Goal: Information Seeking & Learning: Learn about a topic

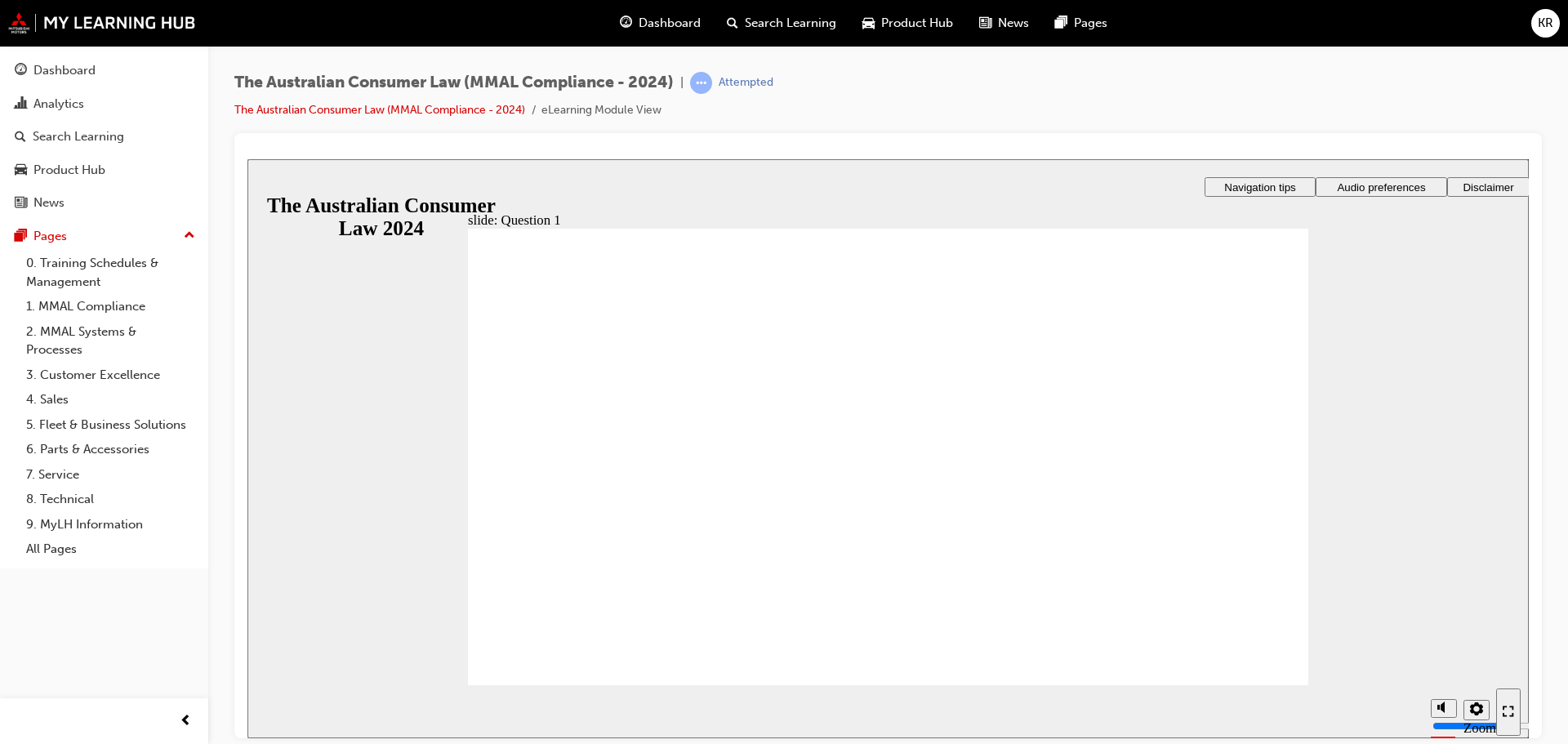
drag, startPoint x: 248, startPoint y: 159, endPoint x: 622, endPoint y: 402, distance: 446.0
radio input "false"
radio input "true"
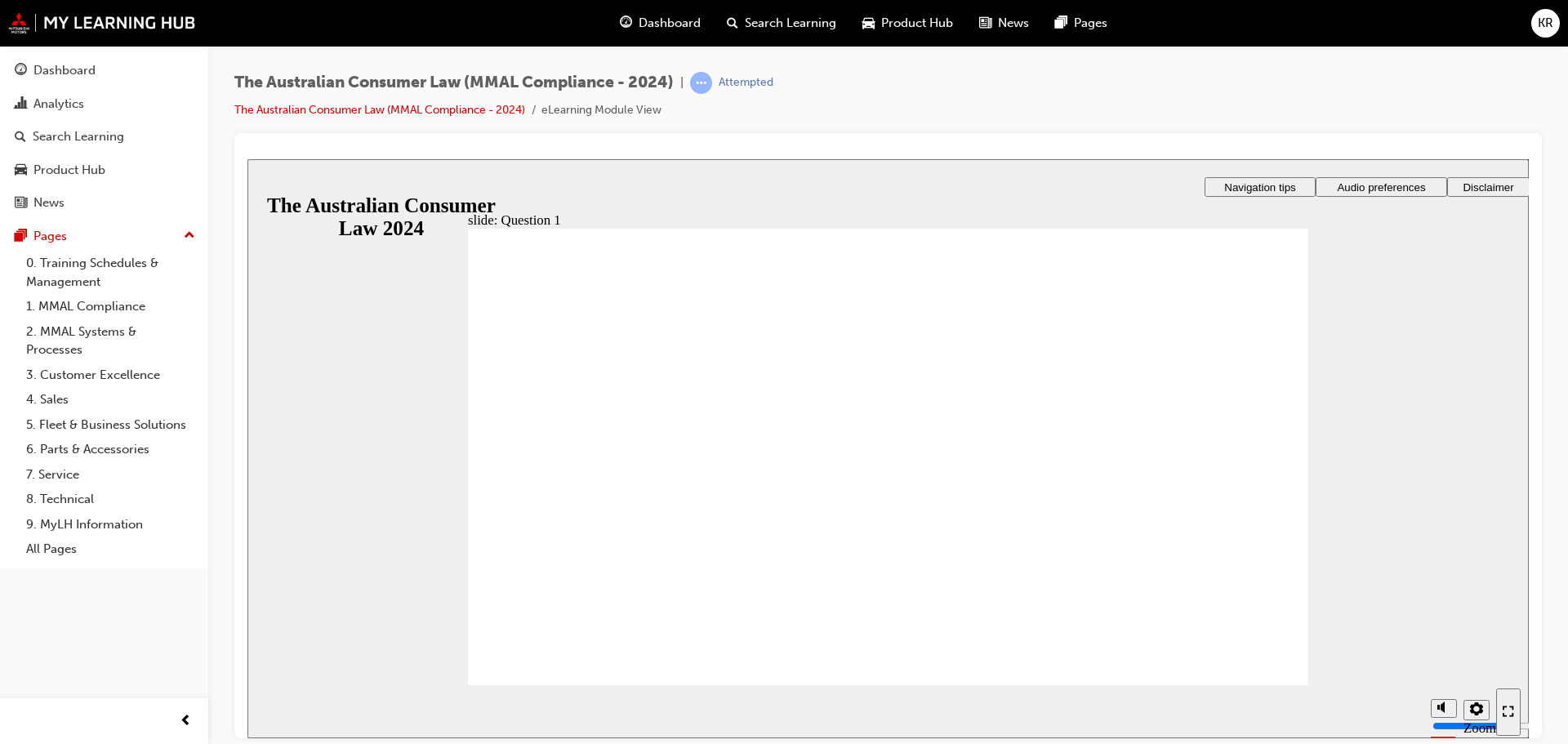
checkbox input "true"
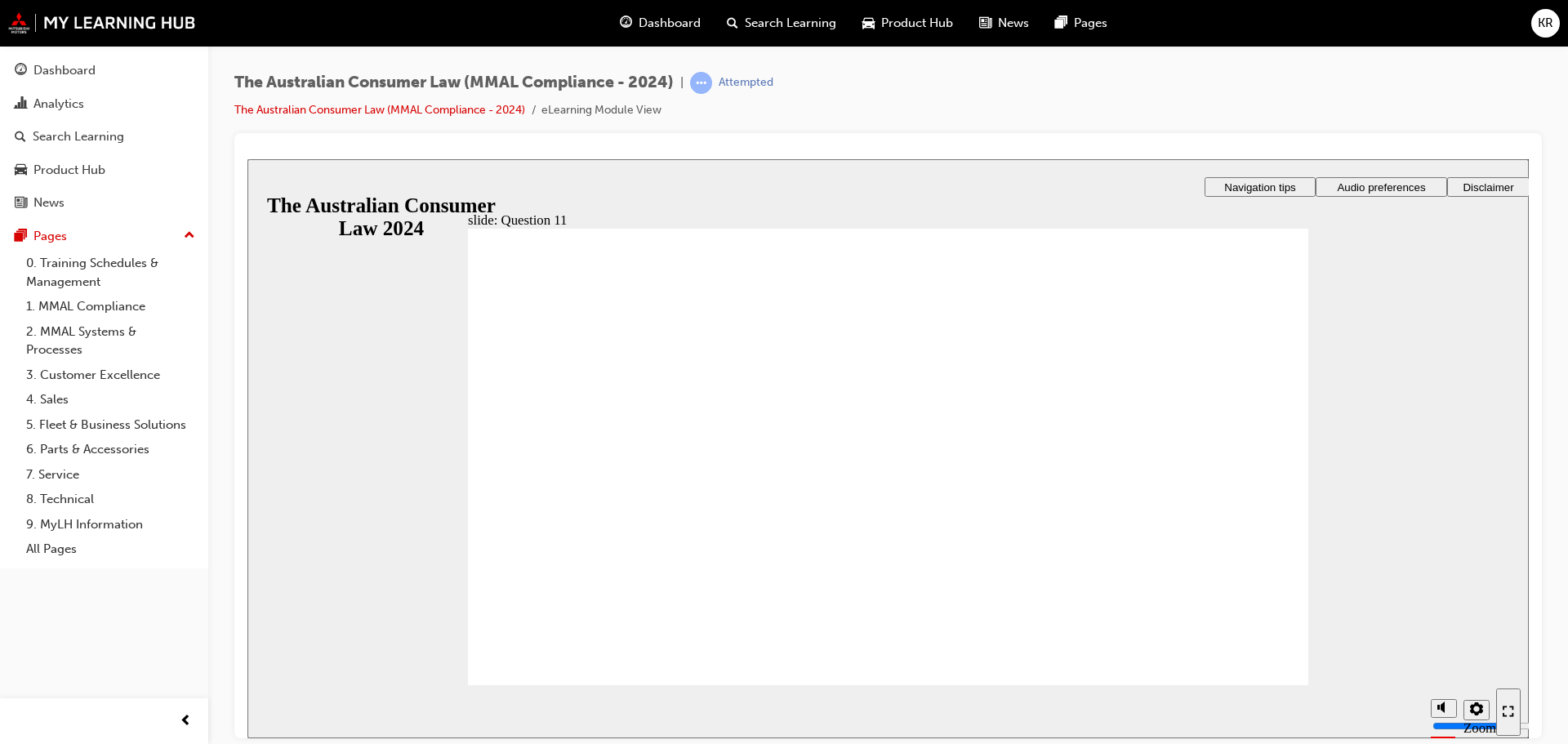
checkbox input "true"
radio input "true"
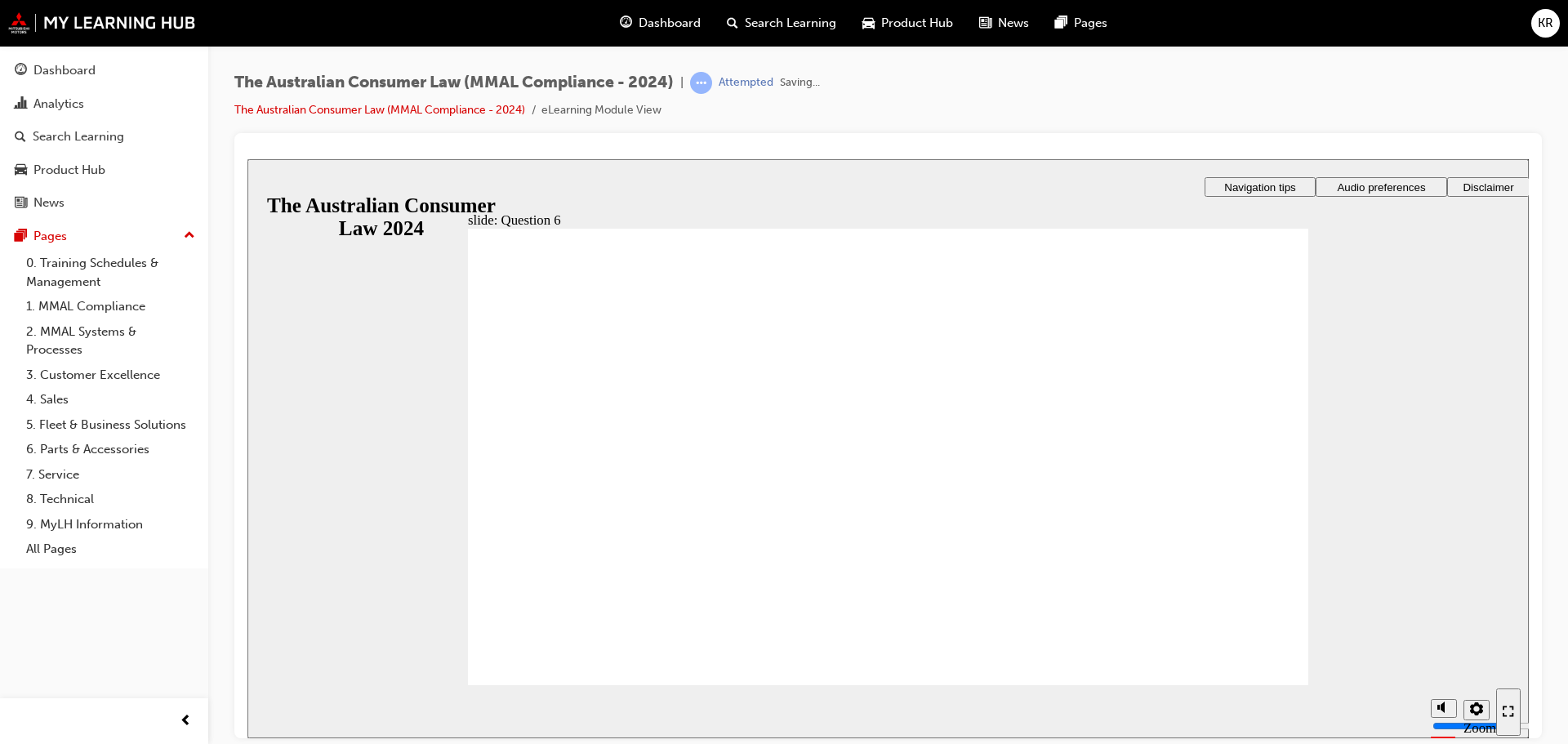
radio input "true"
drag, startPoint x: 605, startPoint y: 489, endPoint x: 573, endPoint y: 636, distance: 150.4
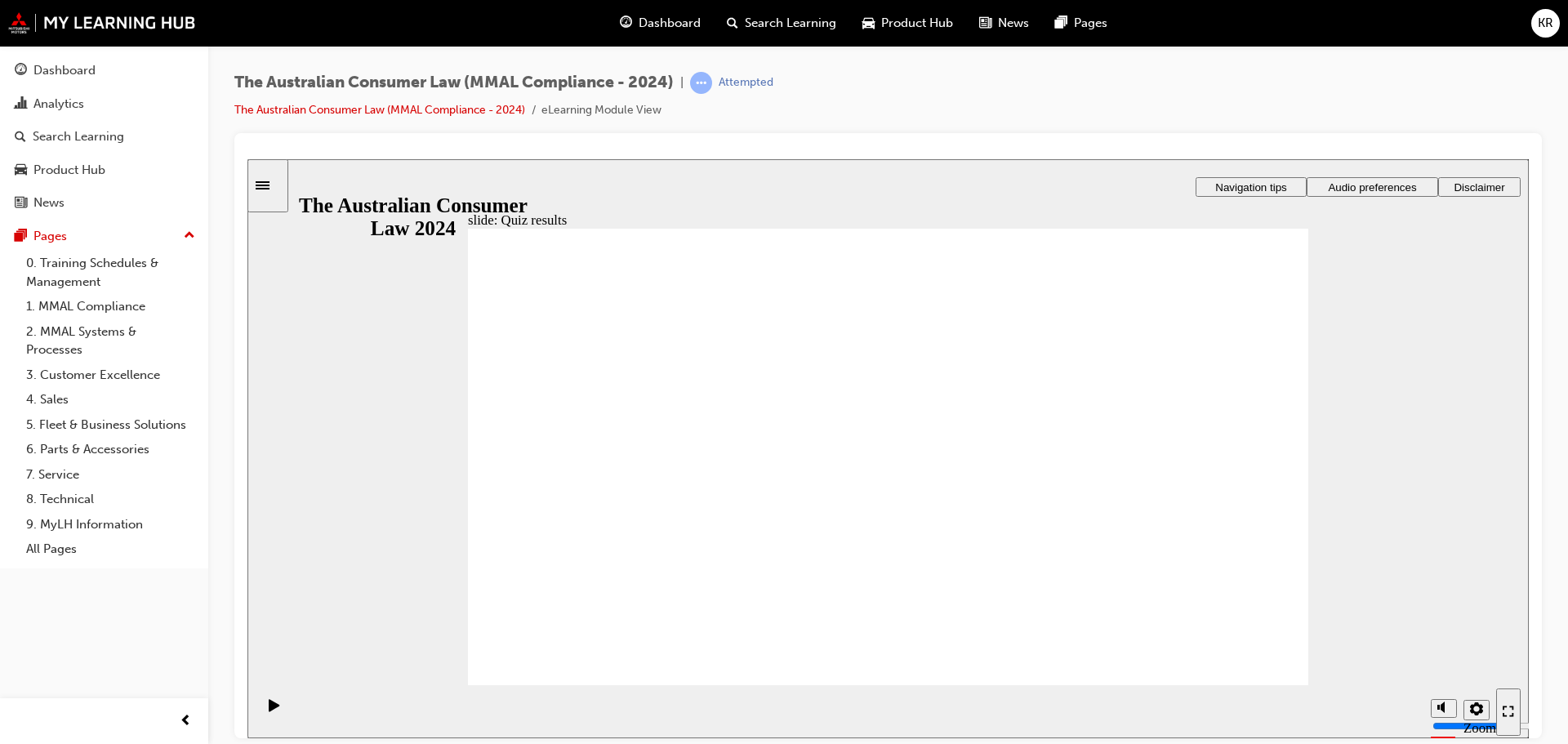
radio input "true"
checkbox input "true"
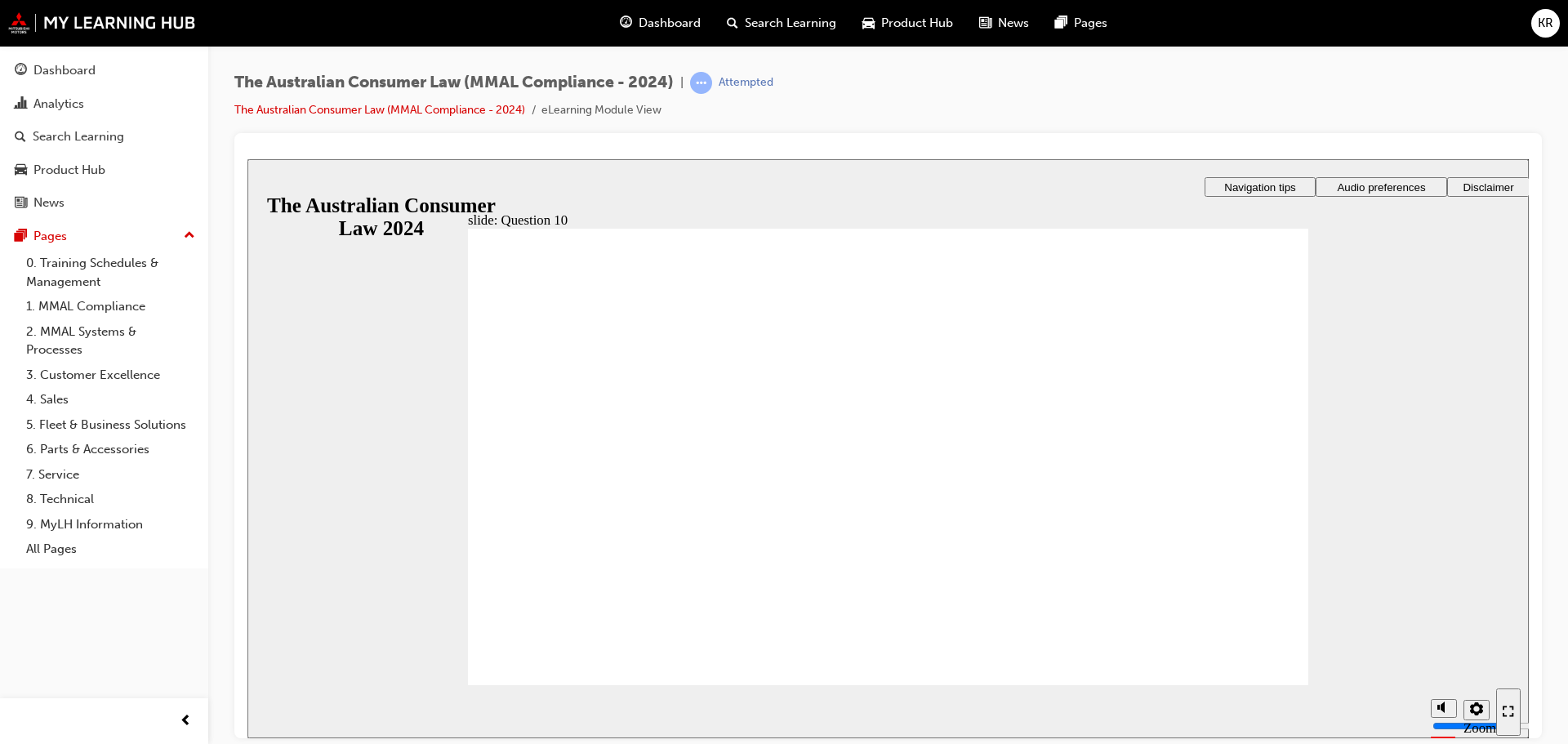
checkbox input "true"
radio input "true"
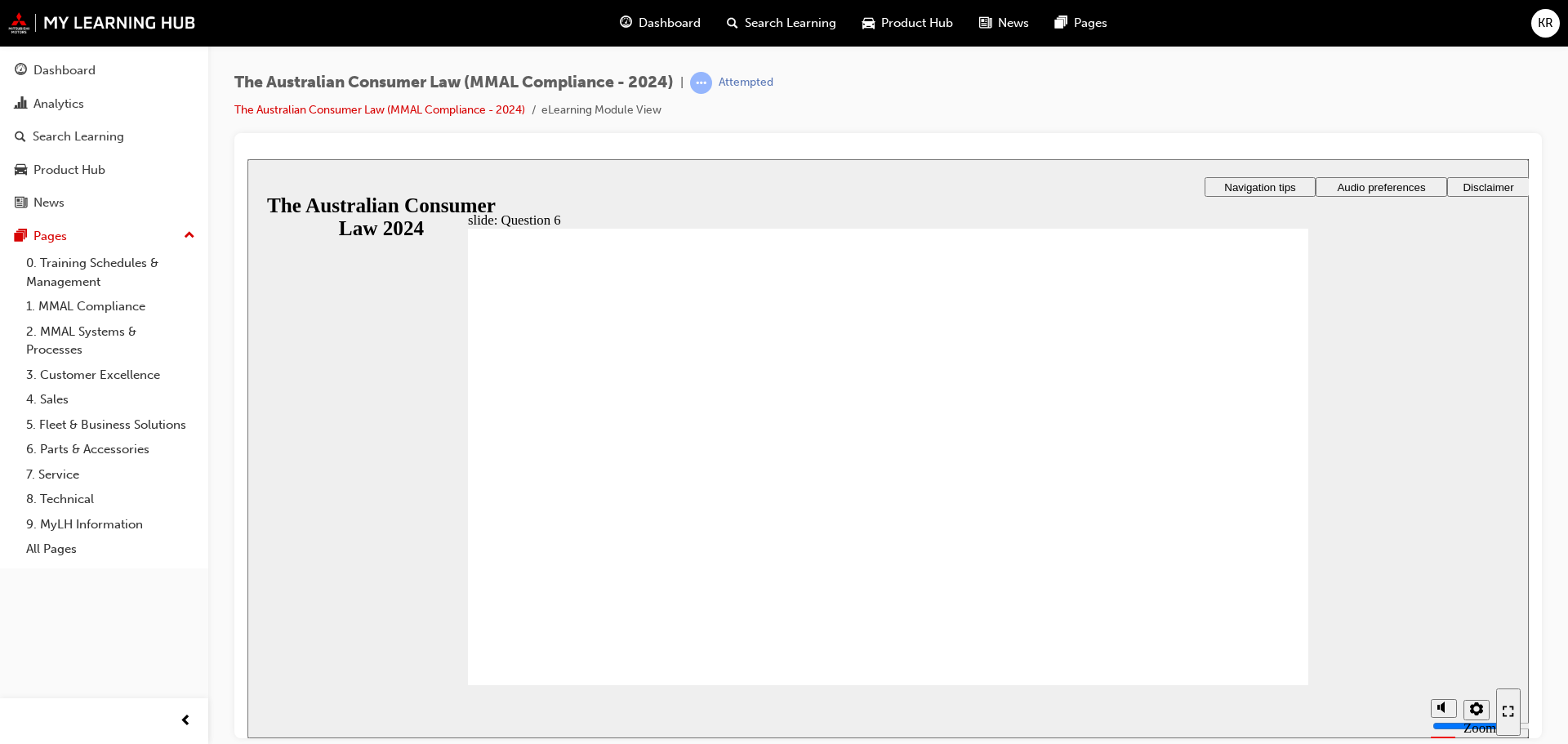
radio input "true"
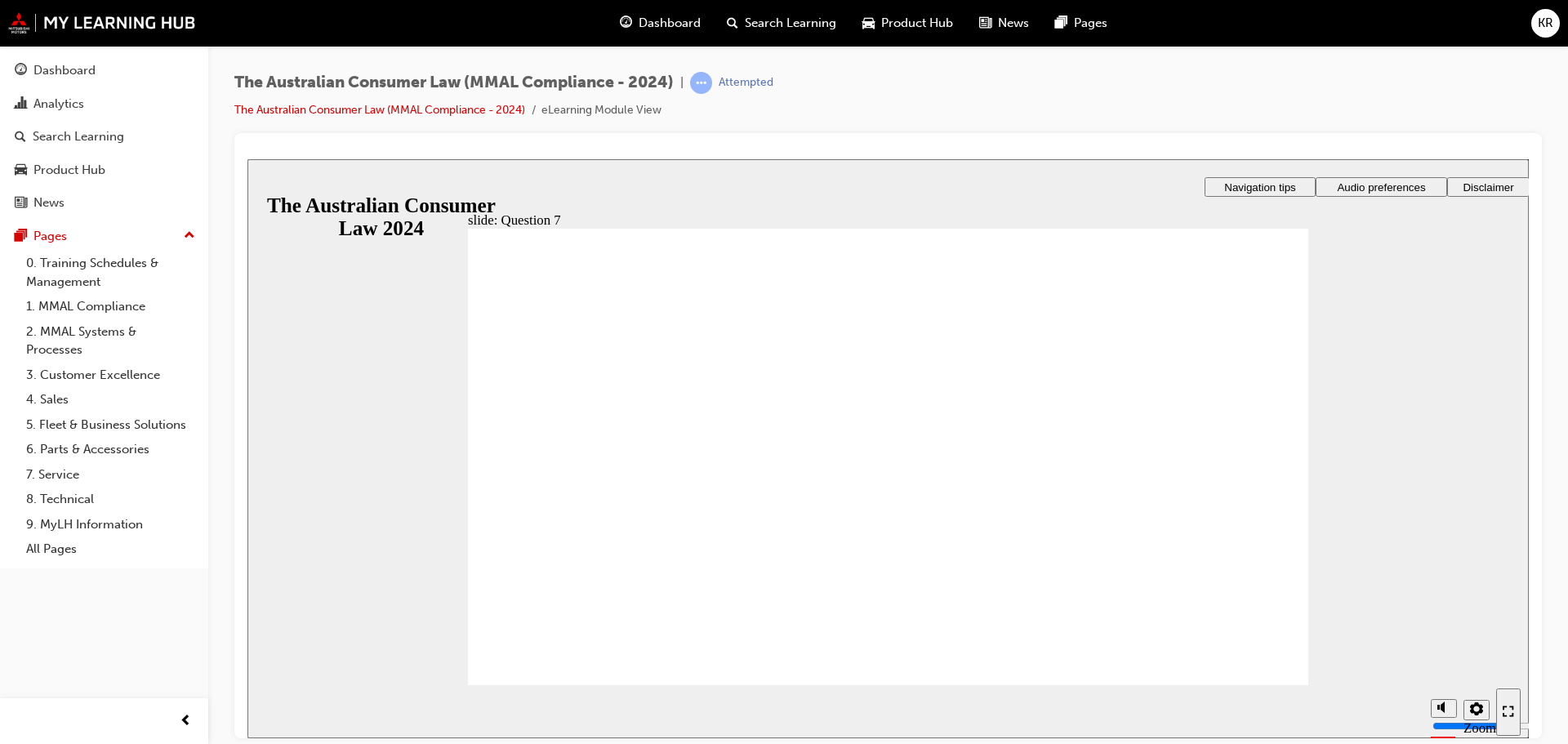
checkbox input "true"
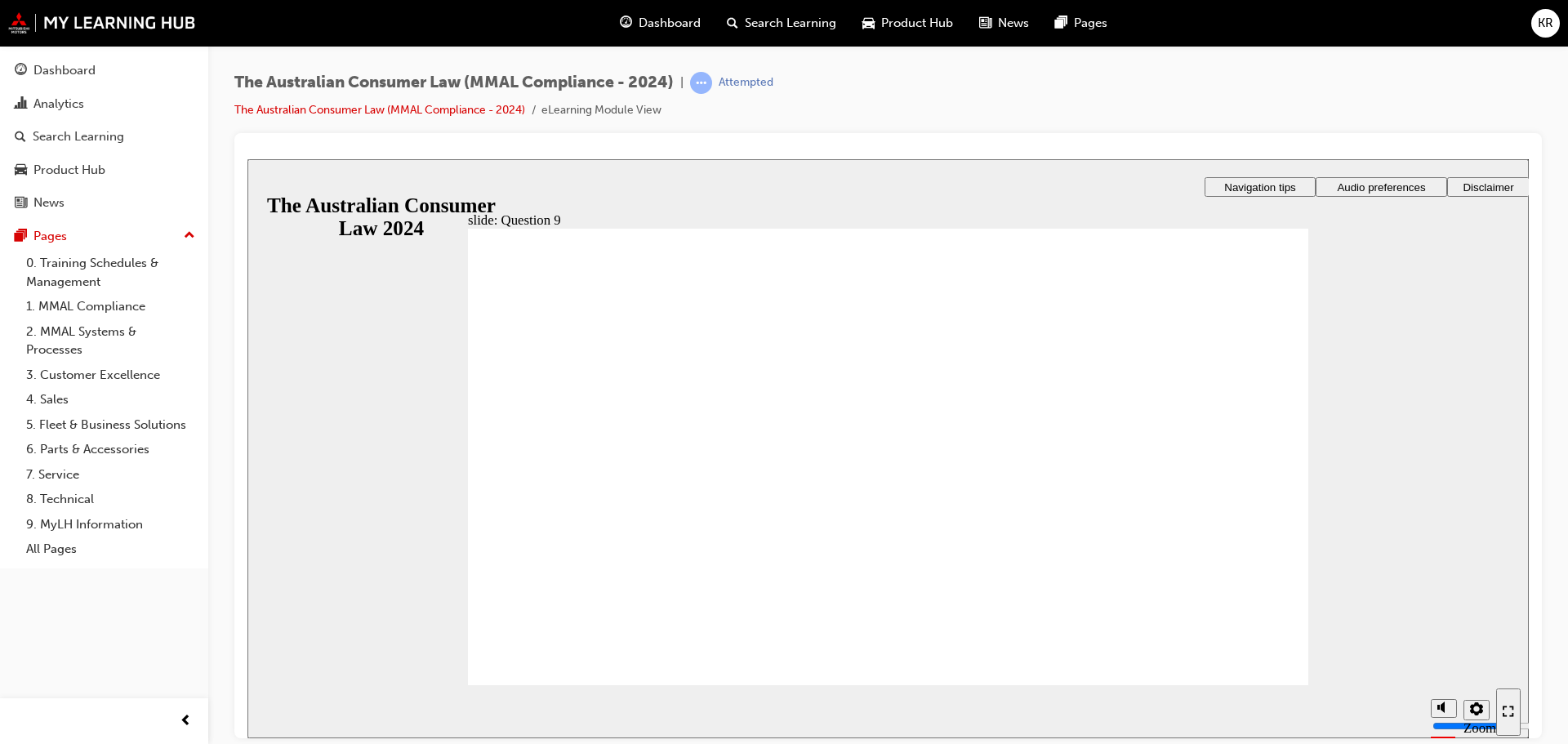
checkbox input "true"
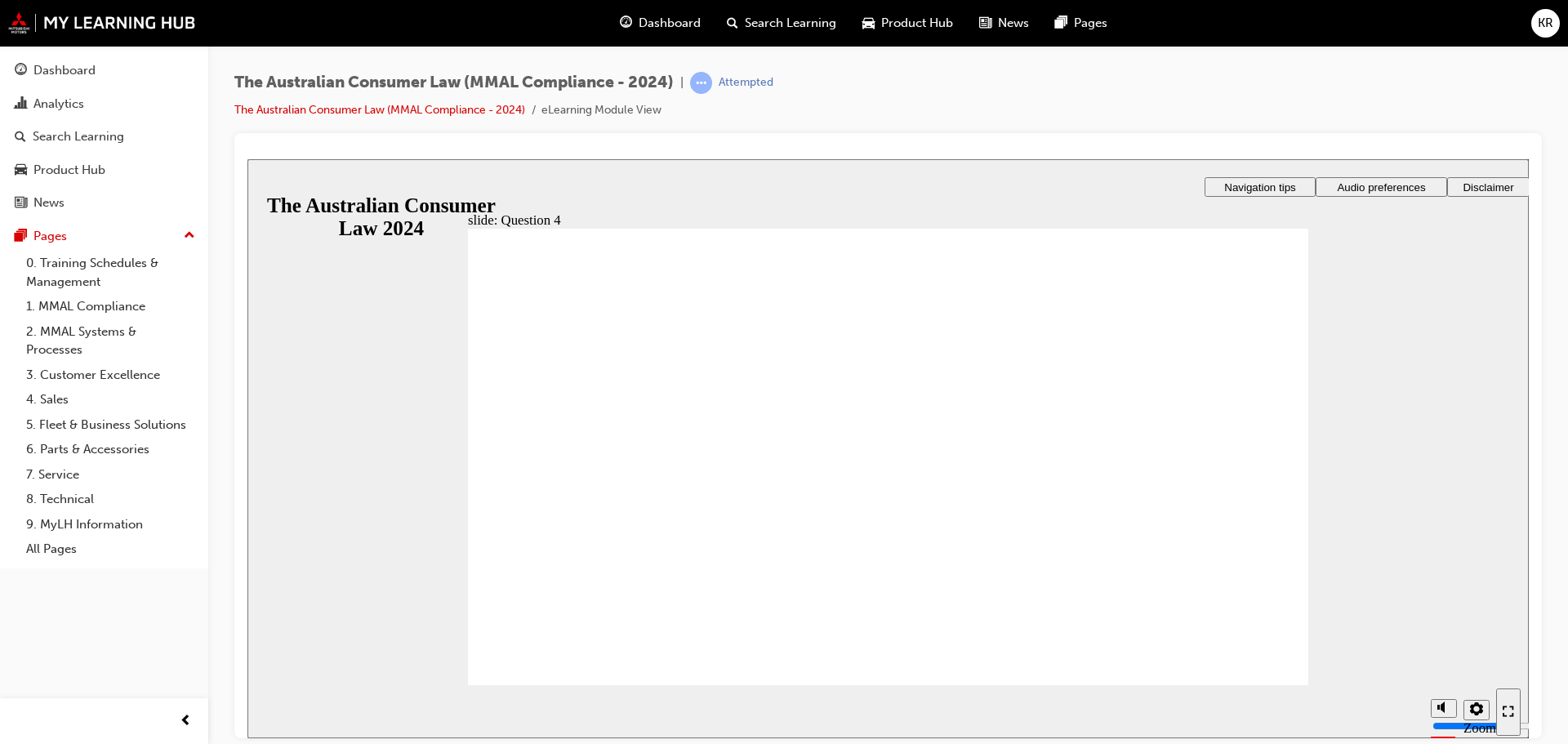
checkbox input "true"
radio input "true"
drag, startPoint x: 591, startPoint y: 431, endPoint x: 634, endPoint y: 660, distance: 233.0
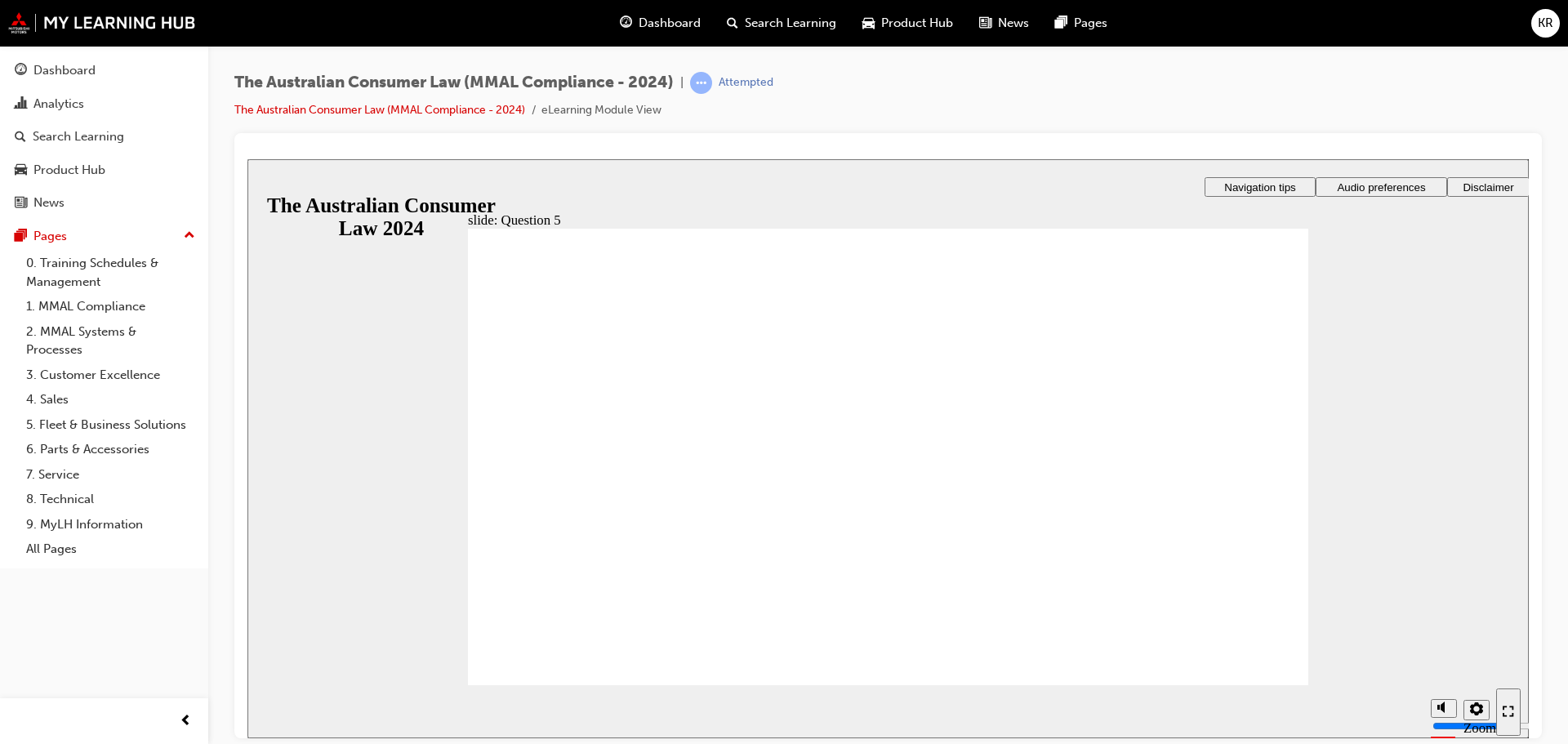
radio input "true"
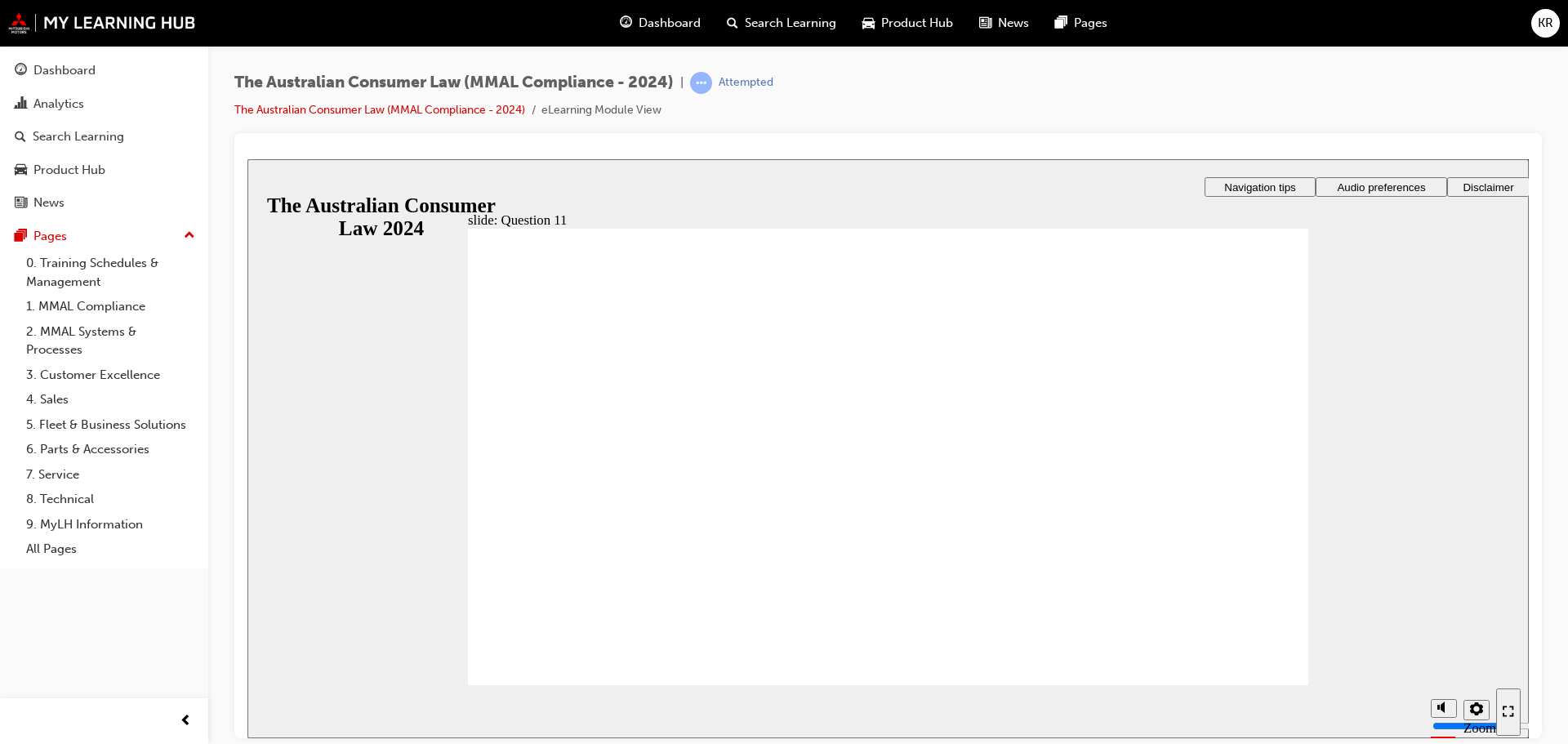
checkbox input "true"
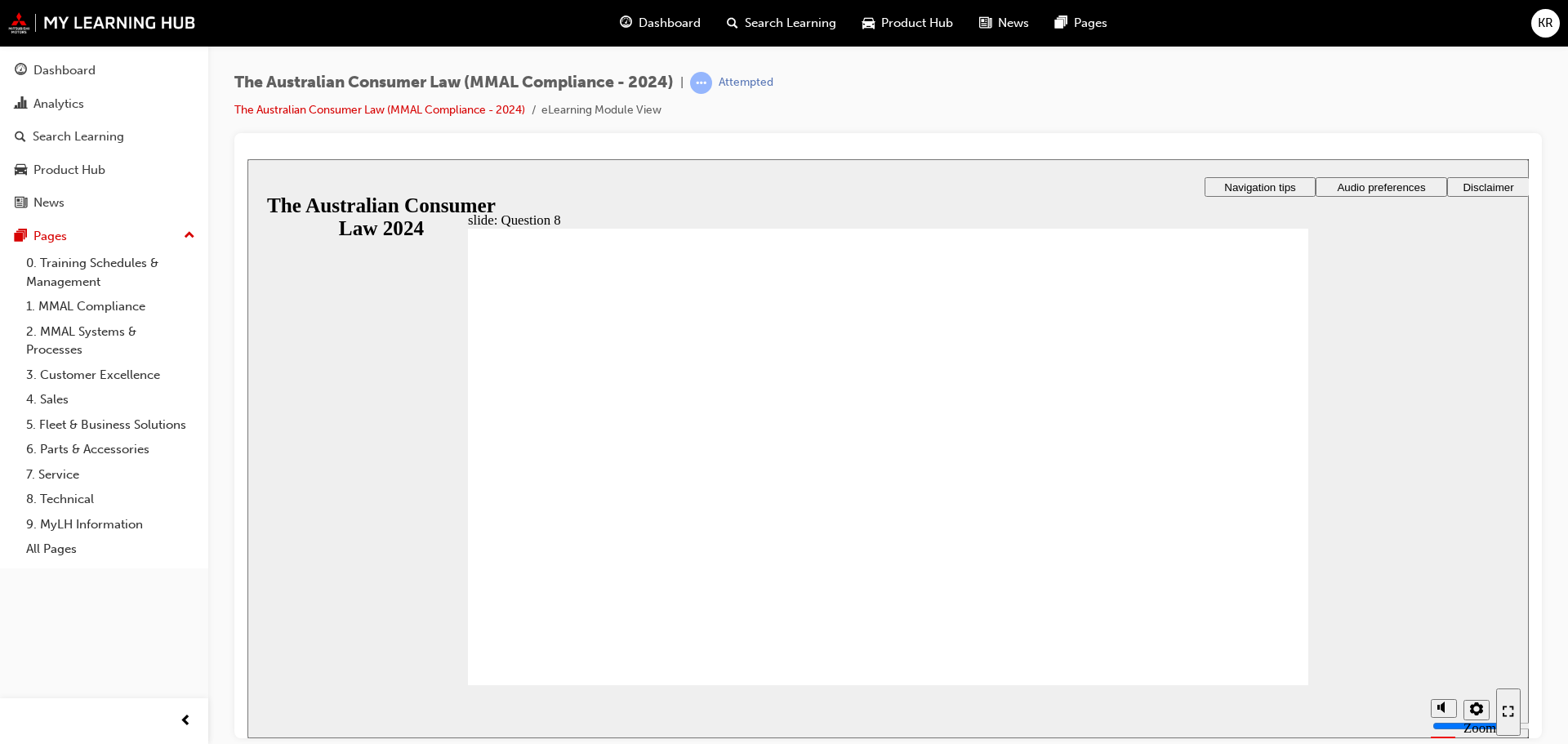
radio input "true"
